Goal: Transaction & Acquisition: Purchase product/service

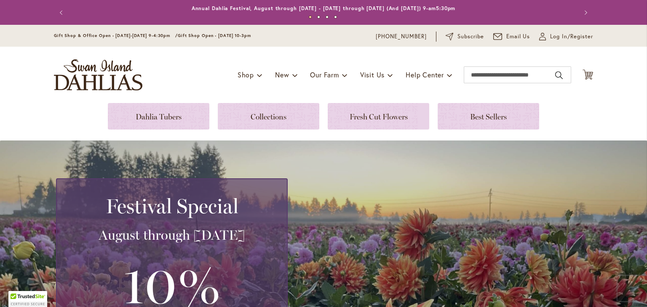
click at [557, 32] on div "My Account Log In/Register" at bounding box center [566, 37] width 54 height 10
click at [555, 37] on span "Log In/Register" at bounding box center [571, 36] width 43 height 8
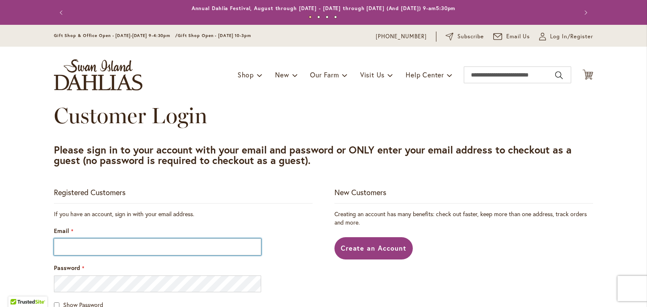
click at [112, 248] on input "Email" at bounding box center [157, 247] width 207 height 17
click at [60, 249] on input "Email" at bounding box center [157, 247] width 207 height 17
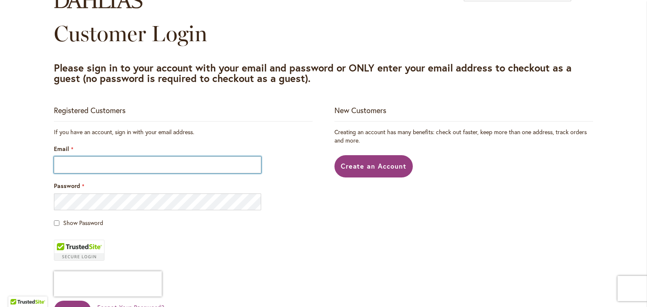
scroll to position [84, 0]
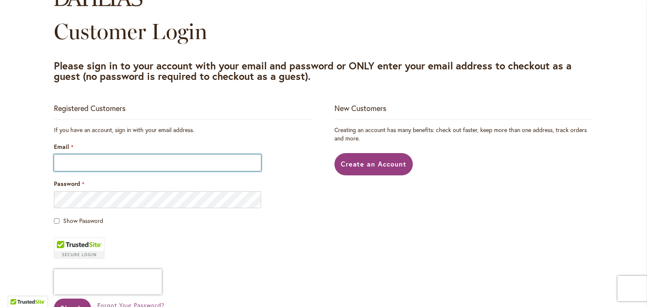
click at [80, 162] on input "Email" at bounding box center [157, 163] width 207 height 17
click at [72, 192] on div "Password" at bounding box center [183, 194] width 259 height 29
click at [72, 165] on input "Email" at bounding box center [157, 163] width 207 height 17
type input "**********"
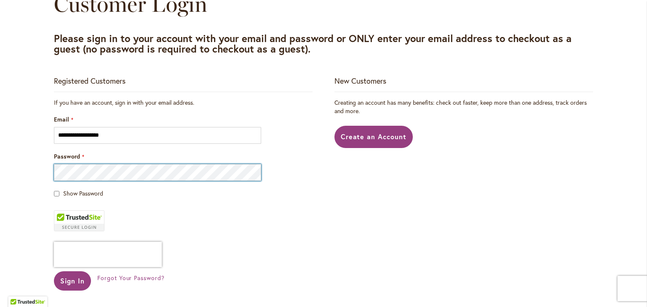
scroll to position [126, 0]
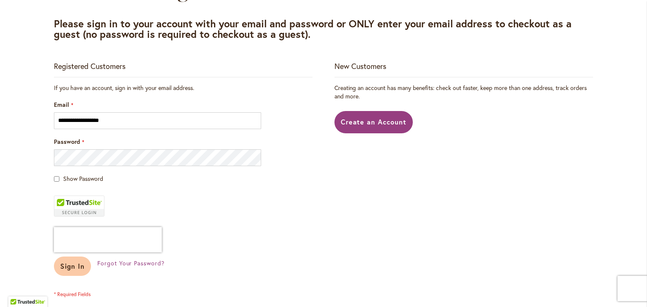
click at [72, 267] on span "Sign In" at bounding box center [72, 266] width 24 height 9
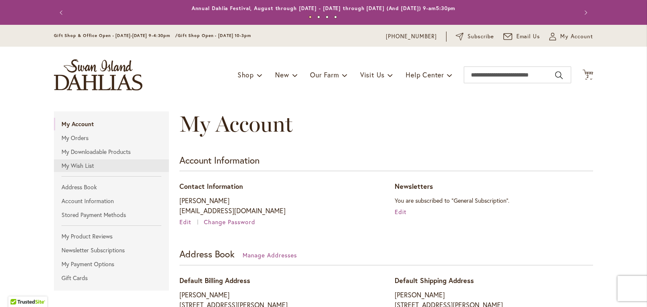
click at [67, 168] on link "My Wish List" at bounding box center [111, 166] width 115 height 13
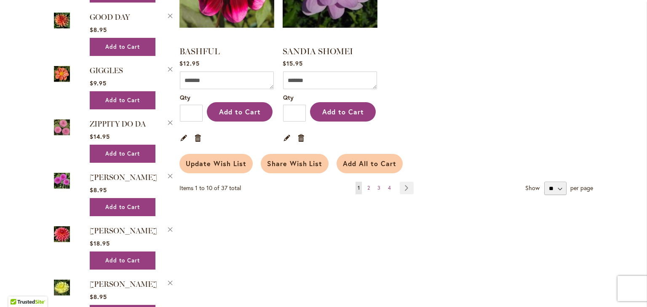
scroll to position [758, 0]
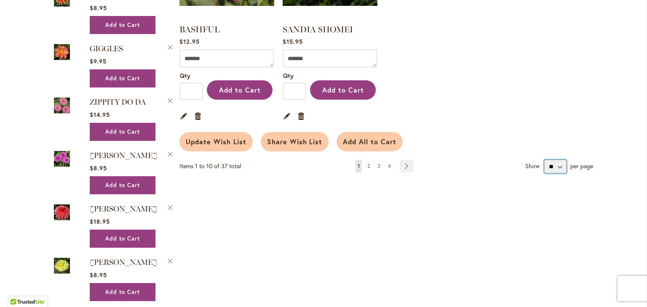
click at [561, 163] on select "** ** **" at bounding box center [555, 166] width 22 height 13
select select "**********"
click at [544, 160] on select "** ** **" at bounding box center [555, 166] width 22 height 13
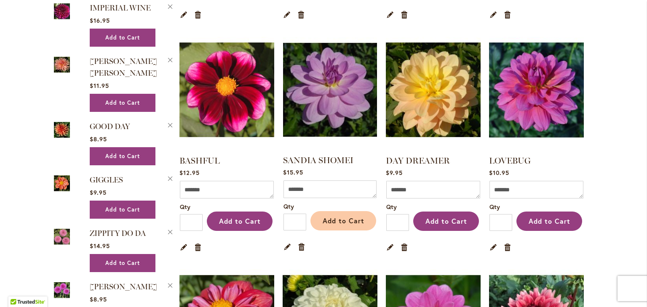
scroll to position [632, 0]
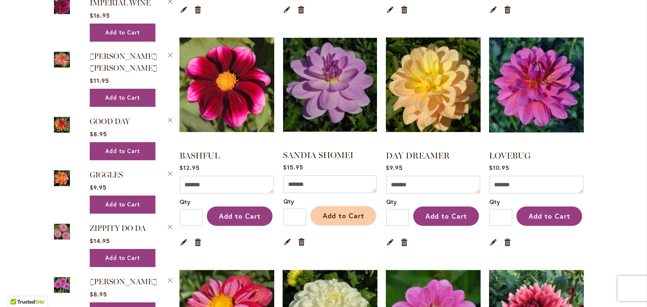
click at [329, 211] on span "Add to Cart" at bounding box center [344, 215] width 42 height 9
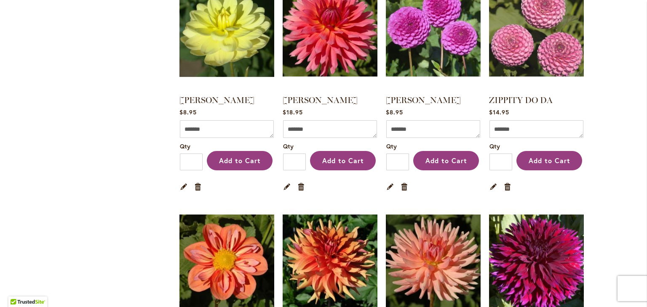
scroll to position [1891, 0]
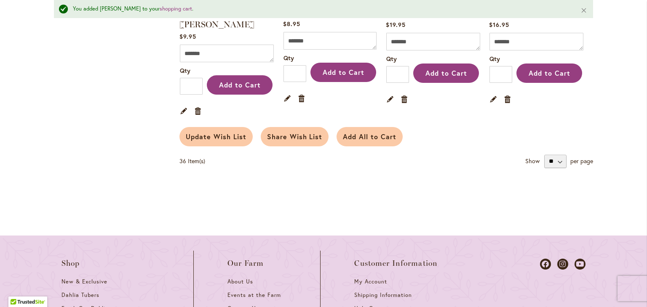
scroll to position [2080, 0]
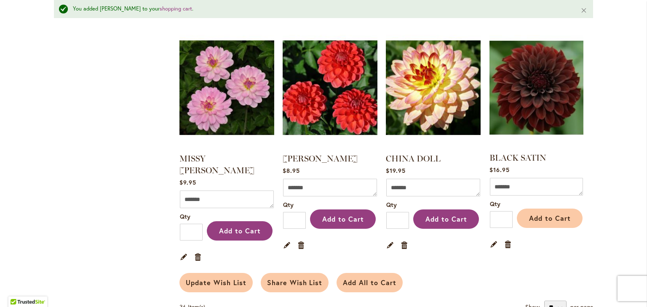
click at [540, 214] on span "Add to Cart" at bounding box center [550, 218] width 42 height 9
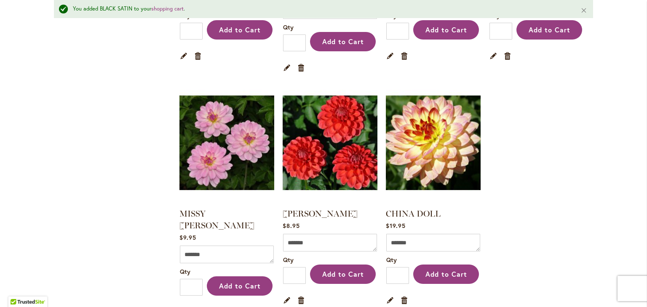
scroll to position [2037, 0]
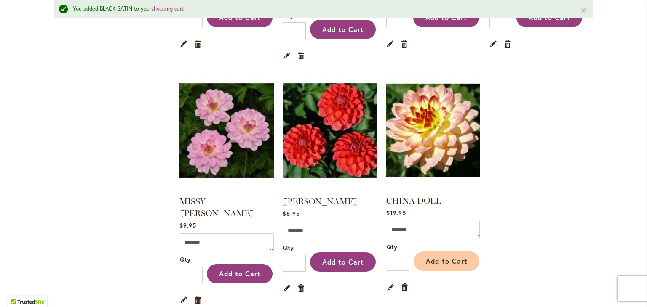
click at [448, 257] on span "Add to Cart" at bounding box center [447, 261] width 42 height 9
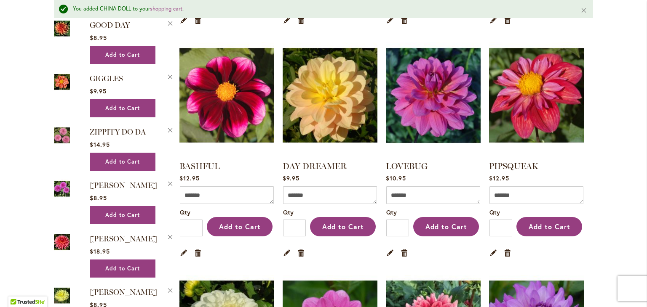
scroll to position [674, 0]
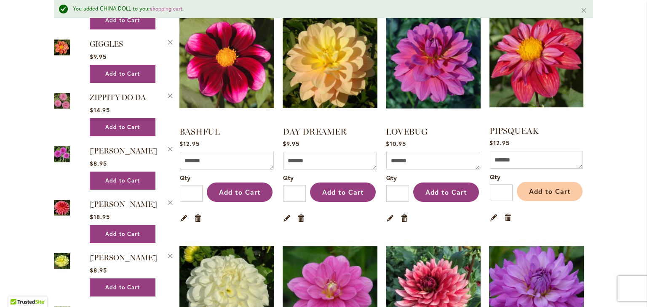
click at [556, 182] on button "Add to Cart" at bounding box center [550, 191] width 66 height 19
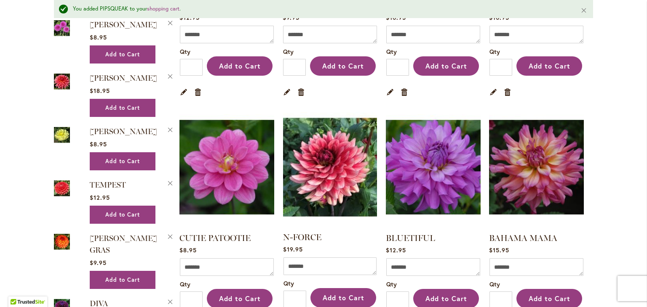
scroll to position [590, 0]
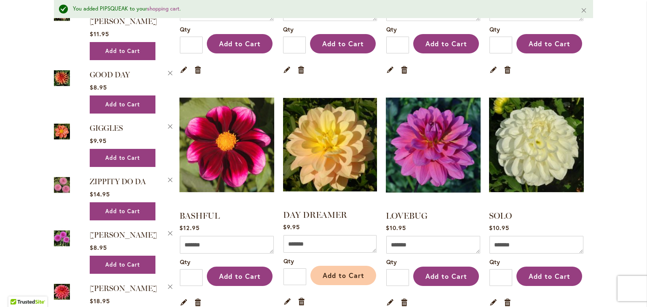
click at [342, 271] on span "Add to Cart" at bounding box center [344, 275] width 42 height 9
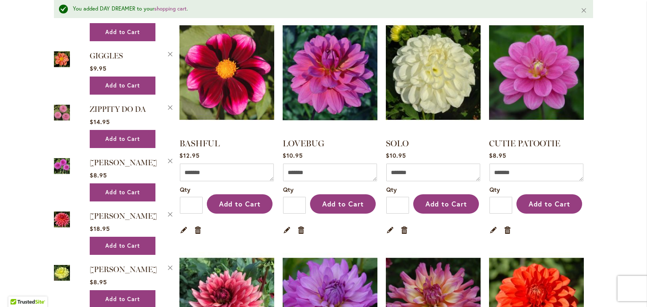
scroll to position [674, 0]
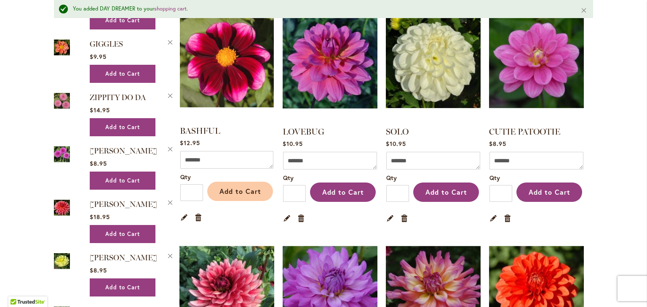
click at [239, 188] on span "Add to Cart" at bounding box center [240, 191] width 42 height 9
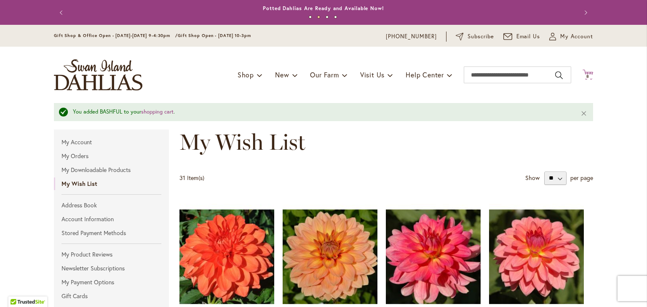
click at [586, 76] on span "8" at bounding box center [587, 76] width 3 height 5
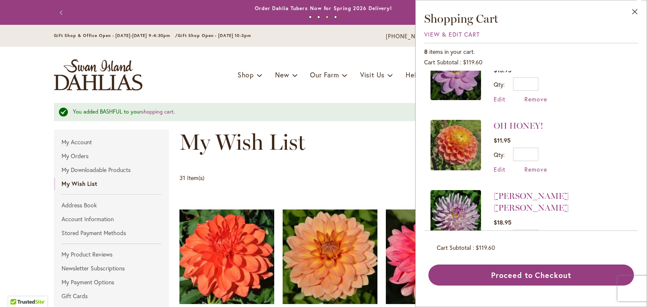
scroll to position [399, 0]
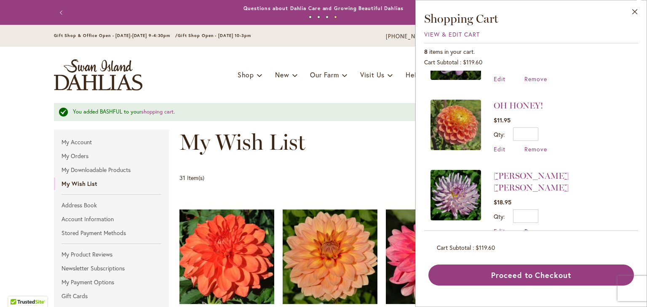
click at [528, 227] on span "Remove" at bounding box center [535, 231] width 23 height 8
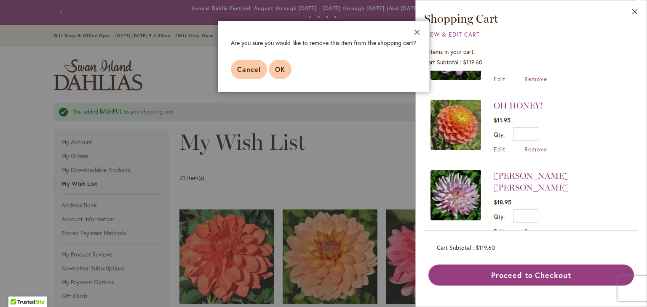
click at [274, 70] on button "OK" at bounding box center [280, 69] width 23 height 19
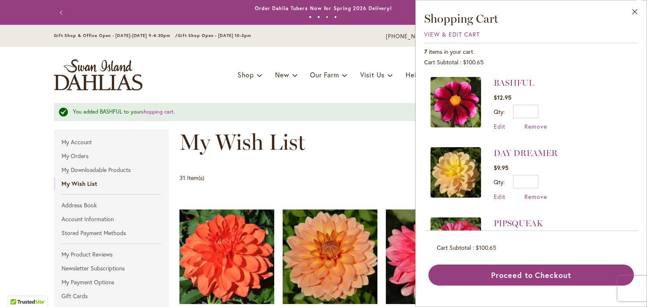
click at [352, 157] on div "My Wish List" at bounding box center [386, 151] width 414 height 42
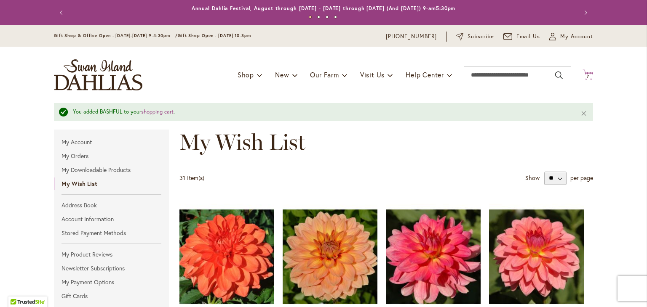
click at [587, 72] on icon at bounding box center [587, 74] width 11 height 10
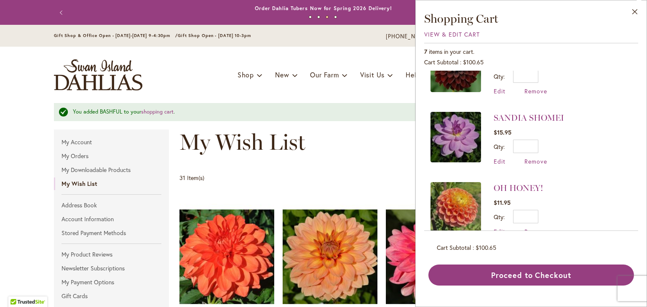
scroll to position [330, 0]
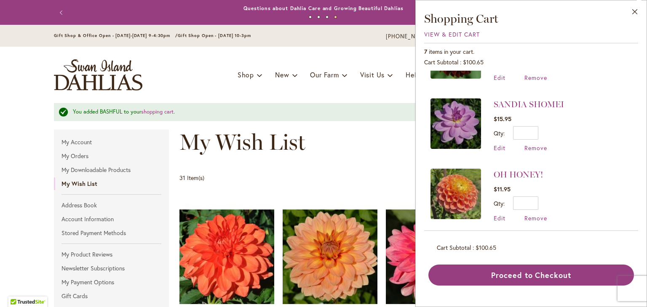
click at [339, 162] on div "My Wish List" at bounding box center [386, 151] width 414 height 42
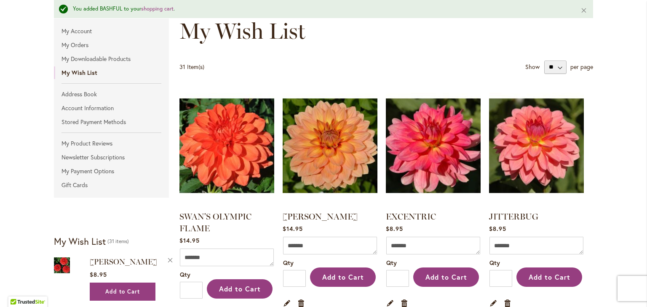
scroll to position [0, 0]
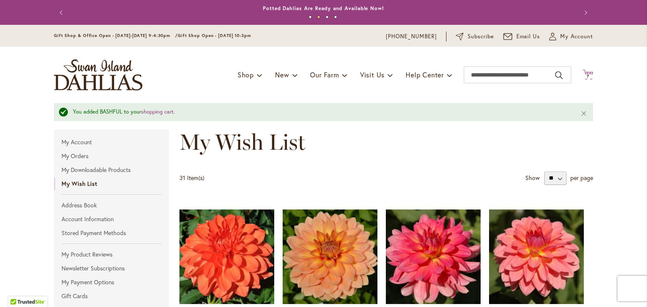
click at [582, 70] on icon "Cart .cls-1 { fill: #231f20; }" at bounding box center [587, 74] width 11 height 11
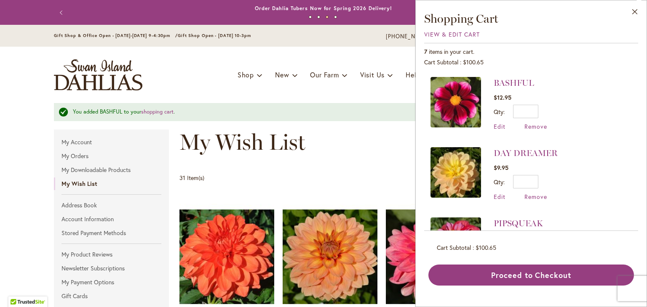
click at [371, 146] on div "My Wish List" at bounding box center [386, 151] width 414 height 42
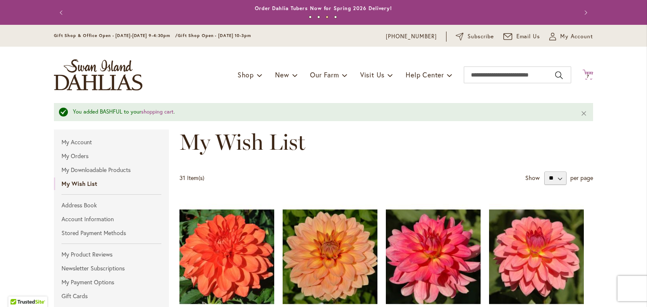
click at [582, 72] on icon at bounding box center [587, 74] width 11 height 10
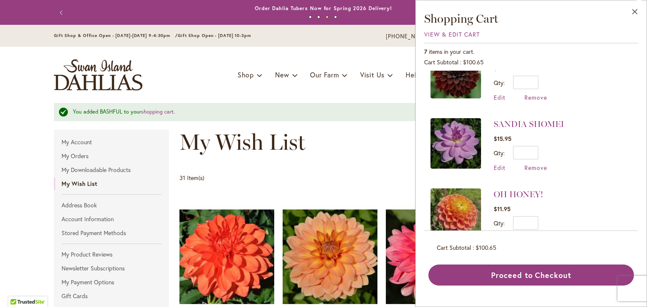
scroll to position [330, 0]
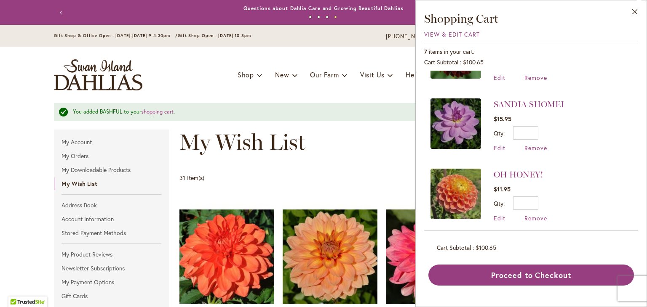
click at [364, 156] on div "My Wish List" at bounding box center [386, 151] width 414 height 42
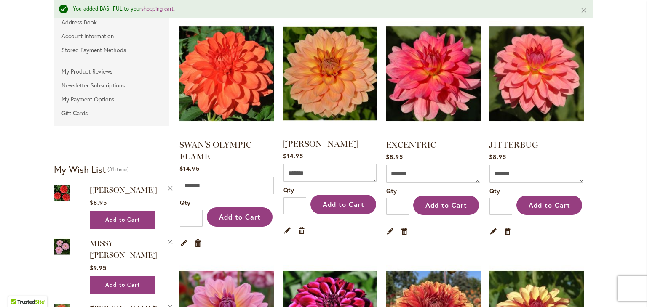
scroll to position [168, 0]
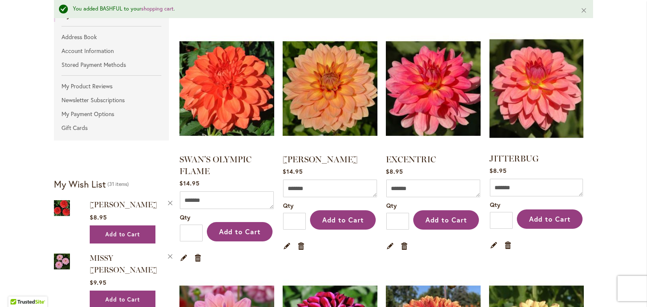
click at [526, 116] on img at bounding box center [536, 88] width 99 height 123
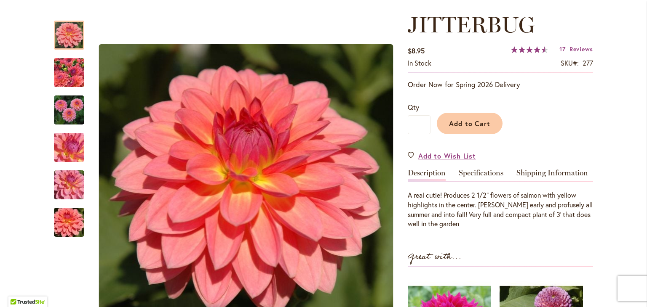
scroll to position [84, 0]
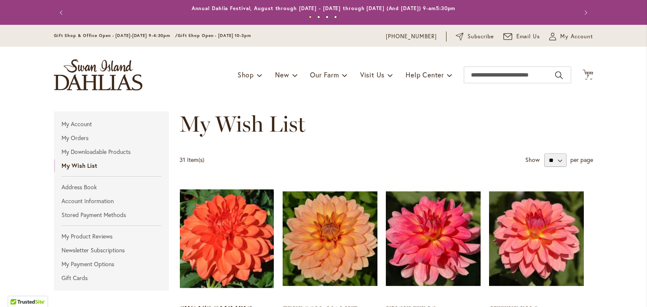
click at [216, 210] on img at bounding box center [227, 238] width 99 height 123
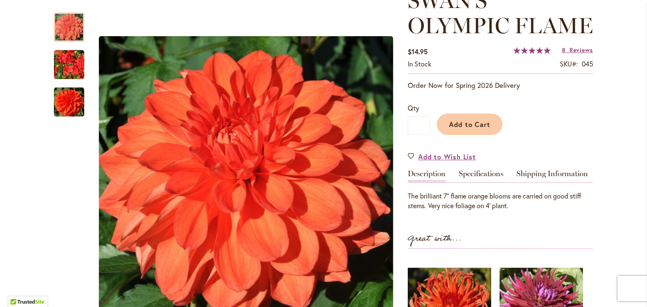
scroll to position [126, 0]
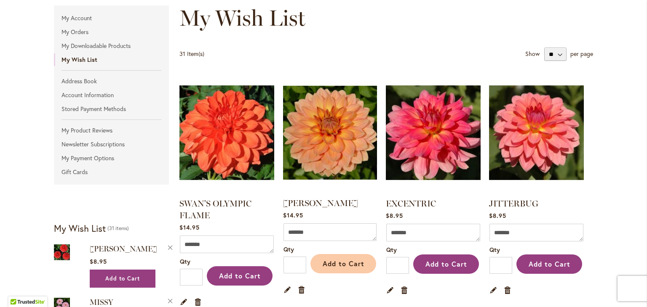
scroll to position [126, 0]
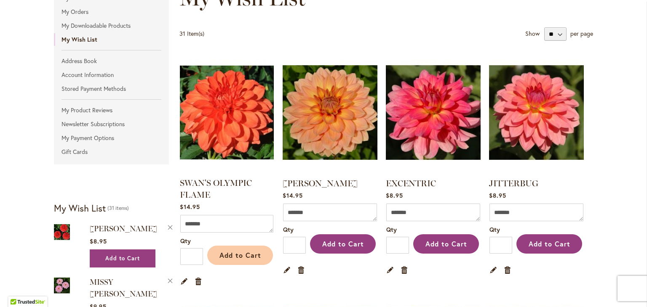
click at [241, 257] on span "Add to Cart" at bounding box center [240, 255] width 42 height 9
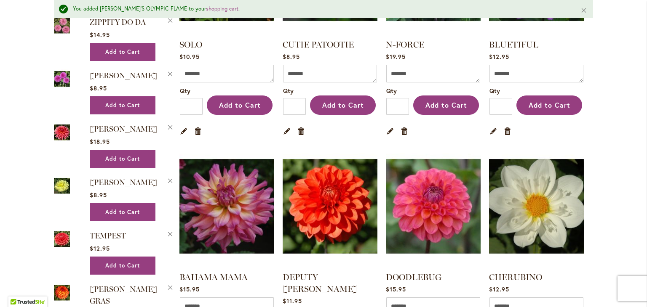
scroll to position [758, 0]
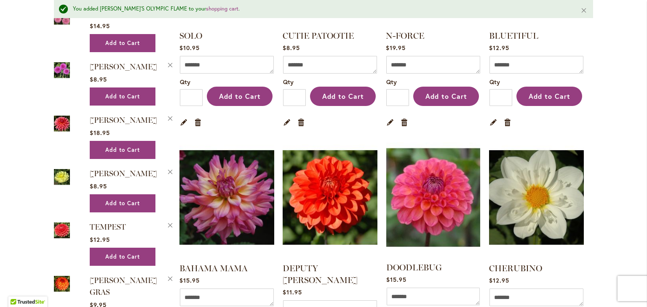
click at [425, 206] on img at bounding box center [433, 197] width 99 height 123
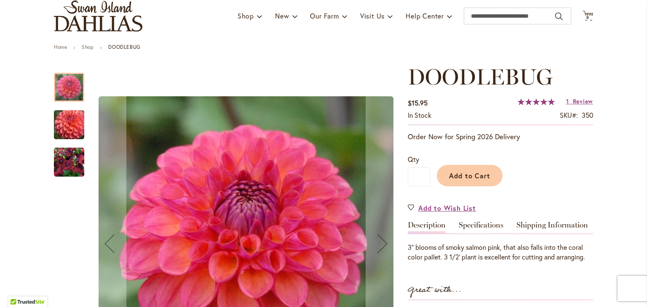
scroll to position [126, 0]
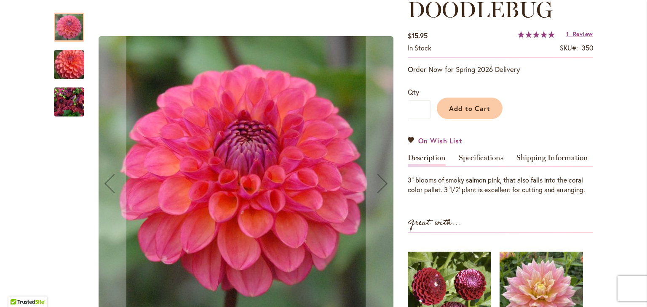
click at [58, 65] on img "DOODLEBUG" at bounding box center [69, 65] width 61 height 52
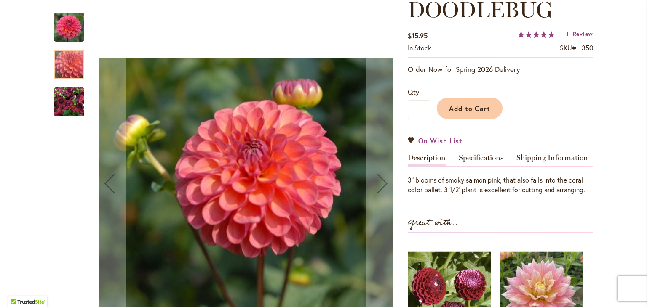
click at [55, 102] on img "DOODLEBUG" at bounding box center [69, 102] width 30 height 30
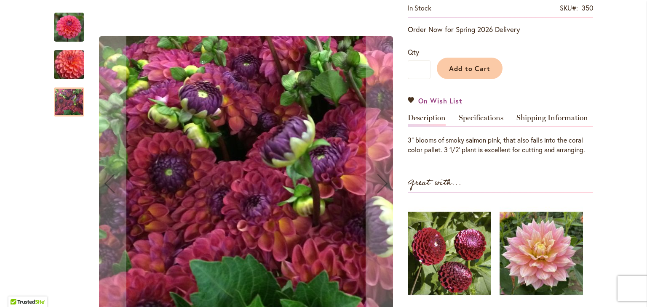
scroll to position [42, 0]
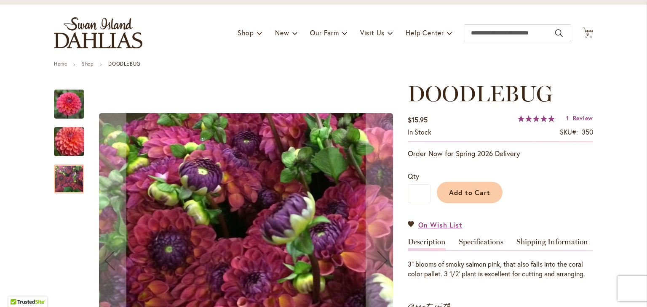
click at [72, 111] on img "DOODLEBUG" at bounding box center [69, 104] width 30 height 30
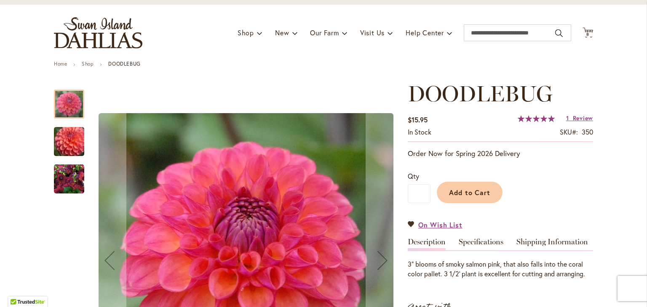
click at [67, 175] on img "DOODLEBUG" at bounding box center [69, 179] width 30 height 30
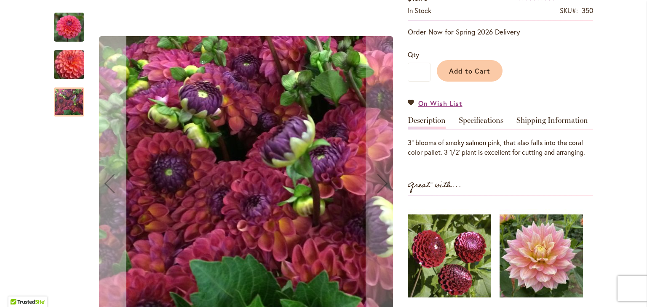
scroll to position [168, 0]
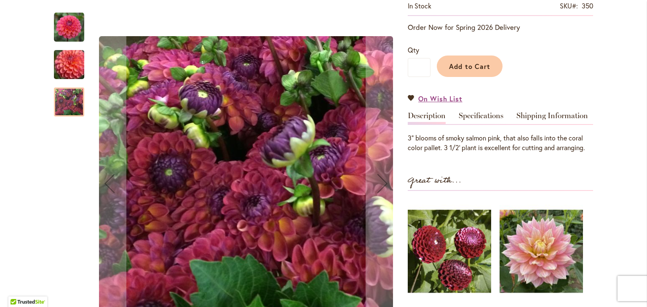
click at [69, 35] on img "DOODLEBUG" at bounding box center [69, 27] width 30 height 30
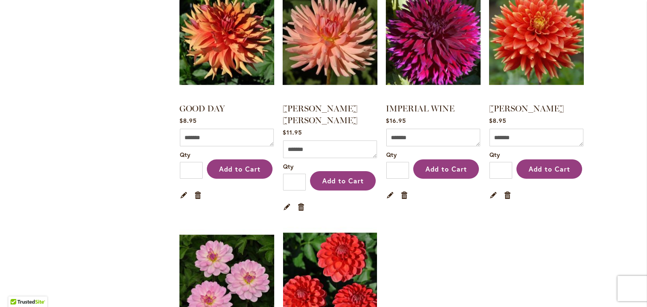
scroll to position [1643, 0]
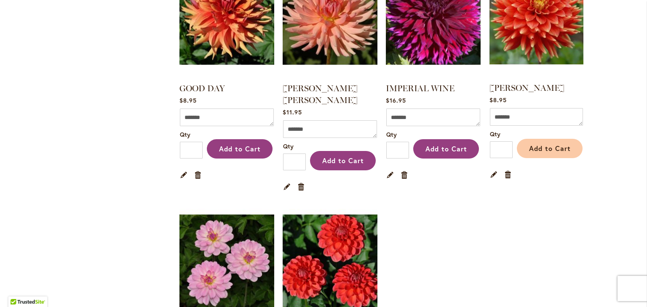
click at [541, 144] on span "Add to Cart" at bounding box center [550, 148] width 42 height 9
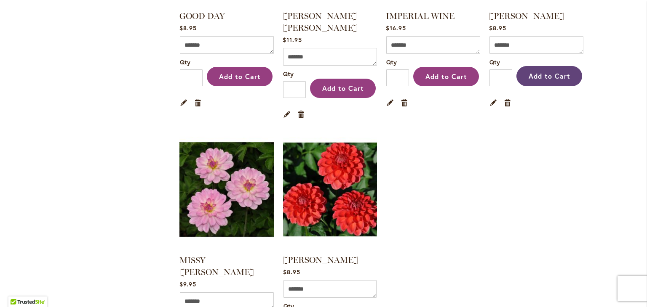
scroll to position [1727, 0]
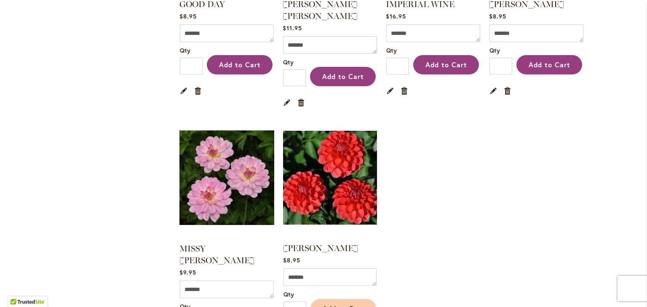
click at [347, 305] on span "Add to Cart" at bounding box center [344, 309] width 42 height 9
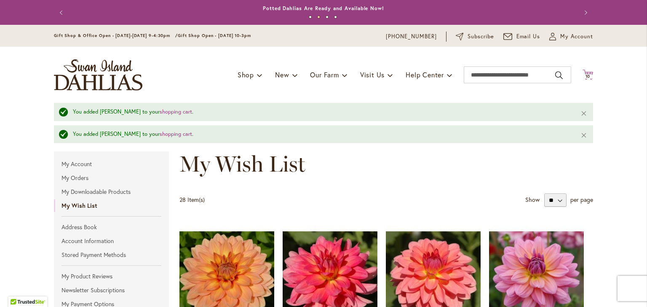
click at [585, 76] on span "10" at bounding box center [587, 76] width 5 height 5
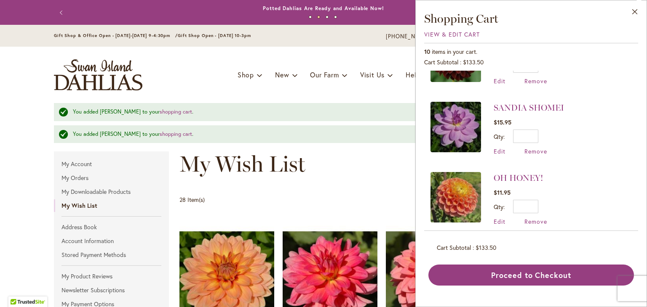
scroll to position [538, 0]
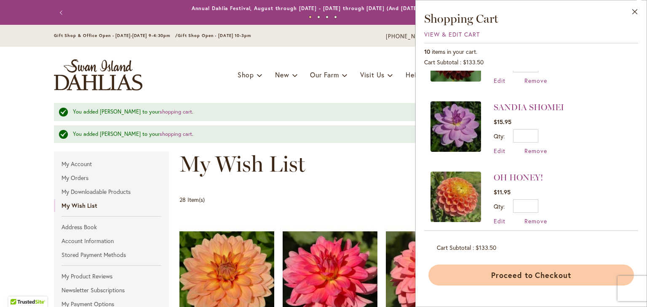
click at [568, 273] on button "Proceed to Checkout" at bounding box center [531, 275] width 206 height 21
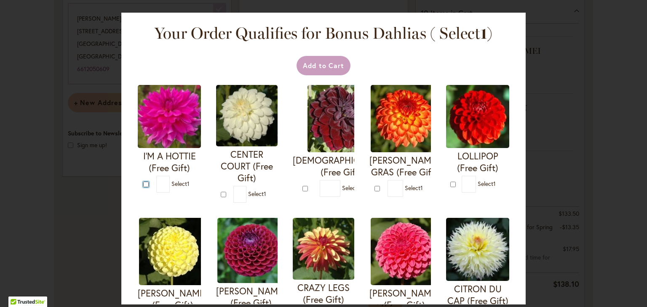
type input "*"
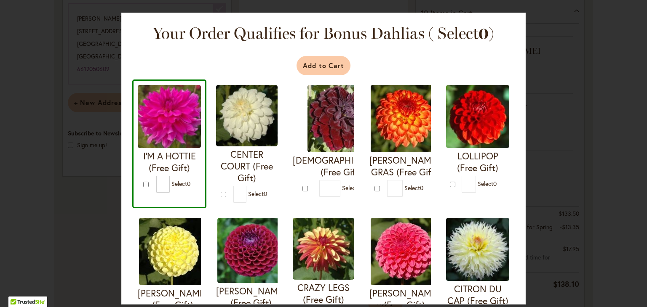
click at [320, 68] on button "Add to Cart" at bounding box center [324, 65] width 54 height 19
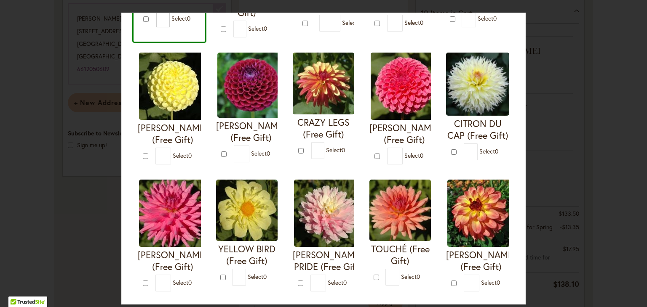
scroll to position [211, 0]
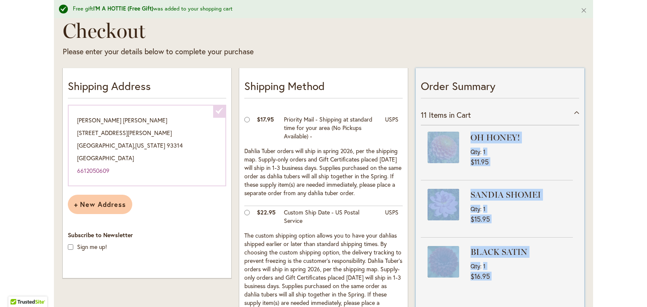
drag, startPoint x: 535, startPoint y: 249, endPoint x: 425, endPoint y: 157, distance: 143.2
click at [466, 172] on li "OH HONEY! Qty 1 $11.95" at bounding box center [497, 156] width 152 height 48
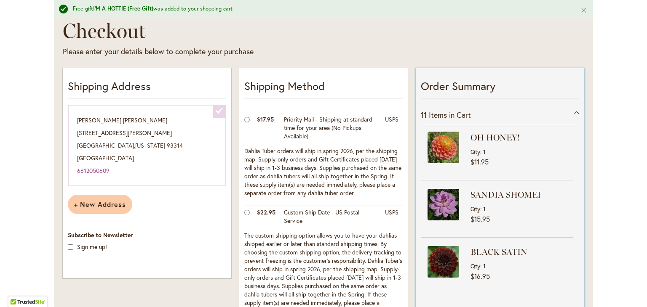
click at [440, 149] on img at bounding box center [444, 148] width 32 height 32
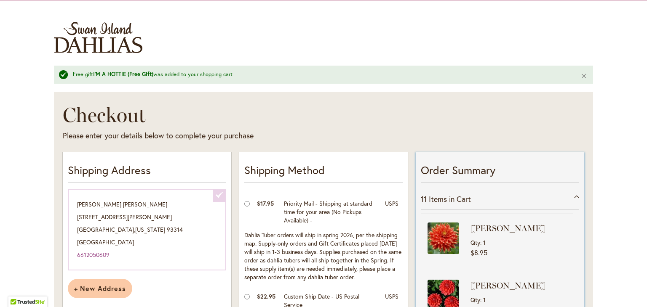
scroll to position [499, 0]
